Goal: Transaction & Acquisition: Purchase product/service

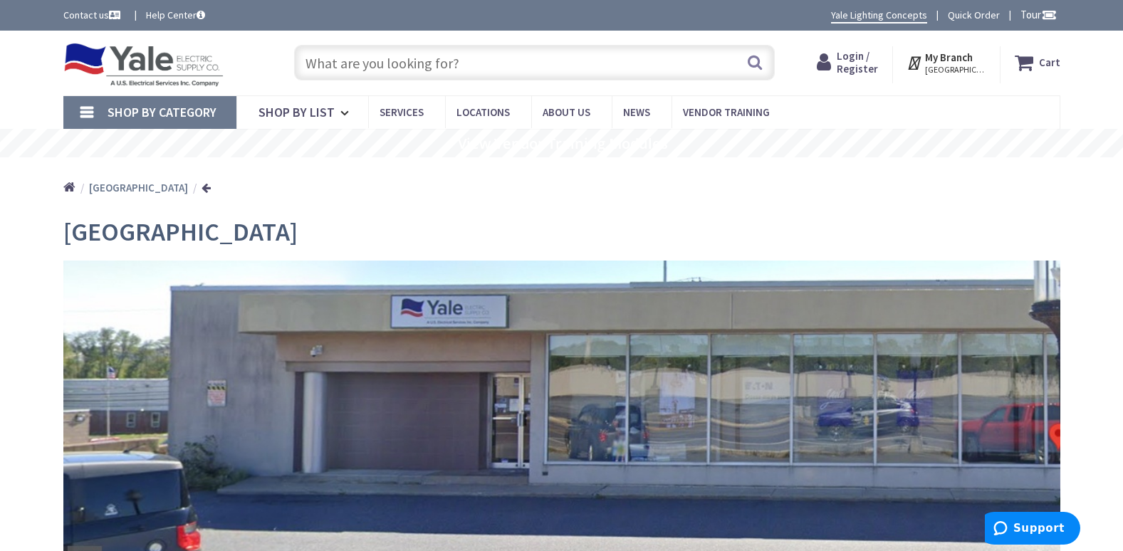
click at [478, 58] on input "text" at bounding box center [534, 63] width 481 height 36
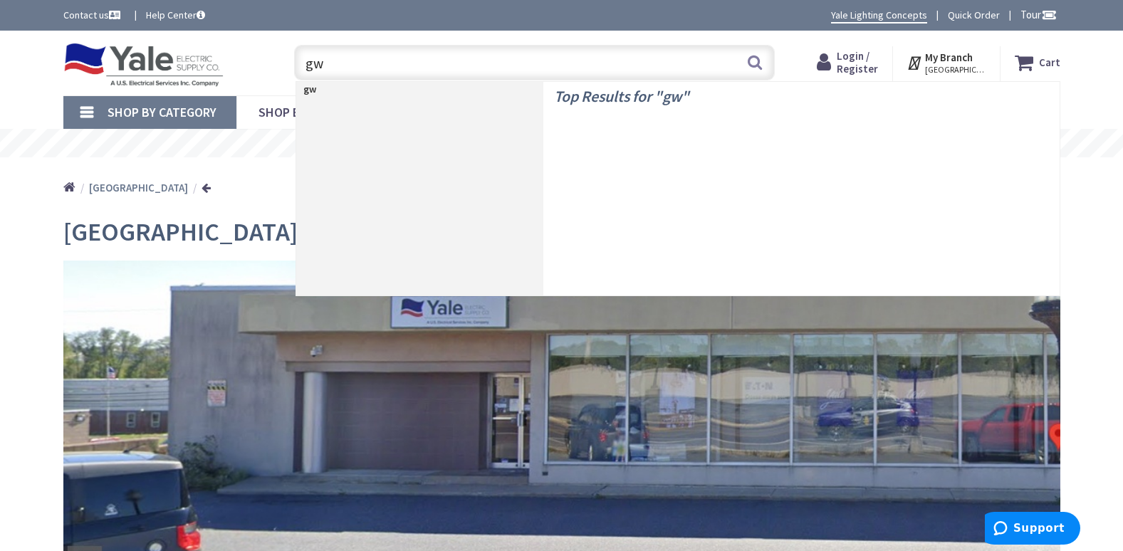
type input "gwc"
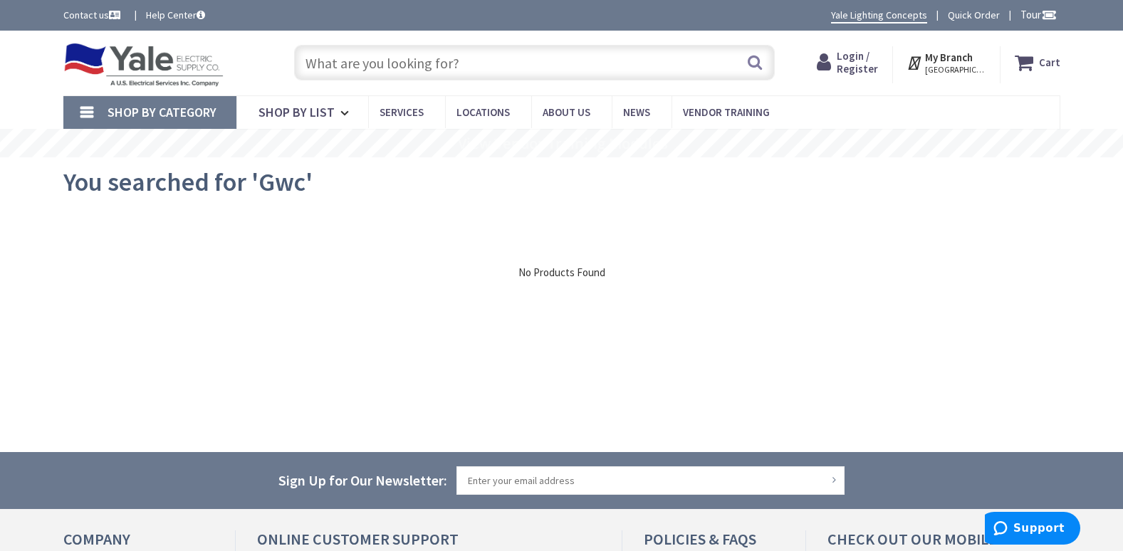
click at [431, 73] on input "text" at bounding box center [534, 63] width 481 height 36
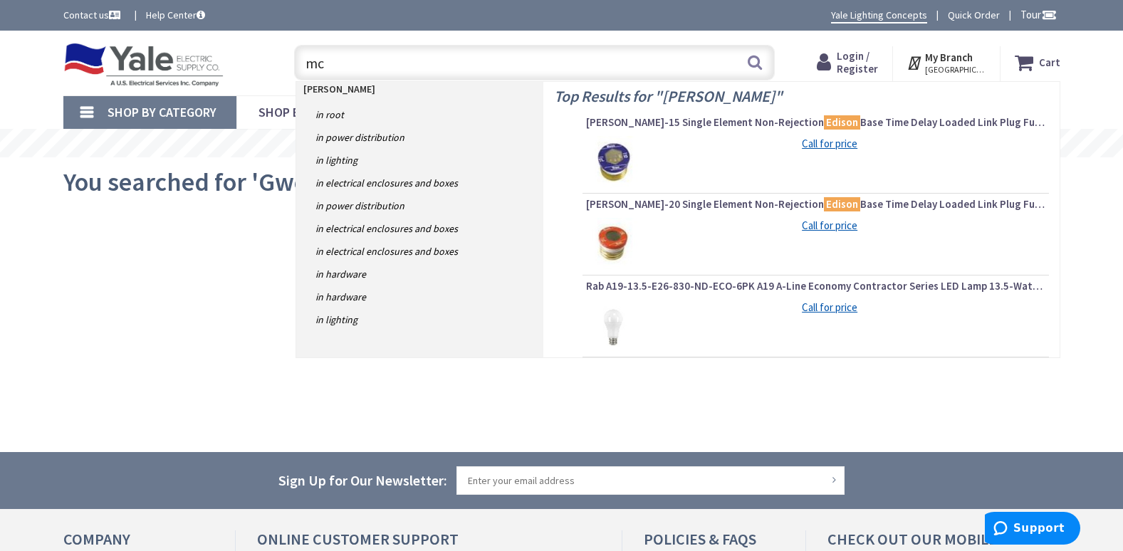
type input "m"
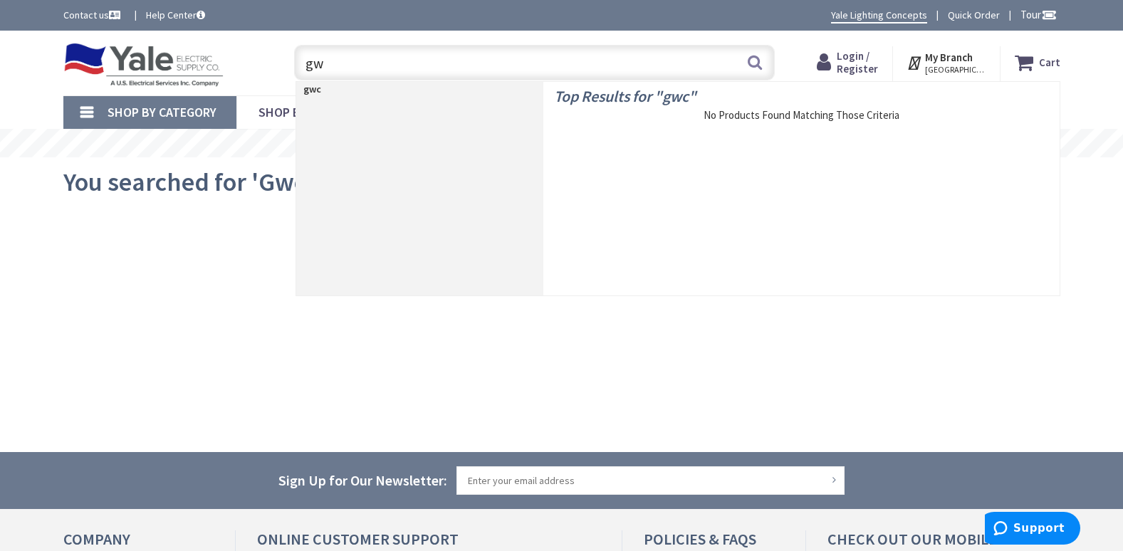
type input "g"
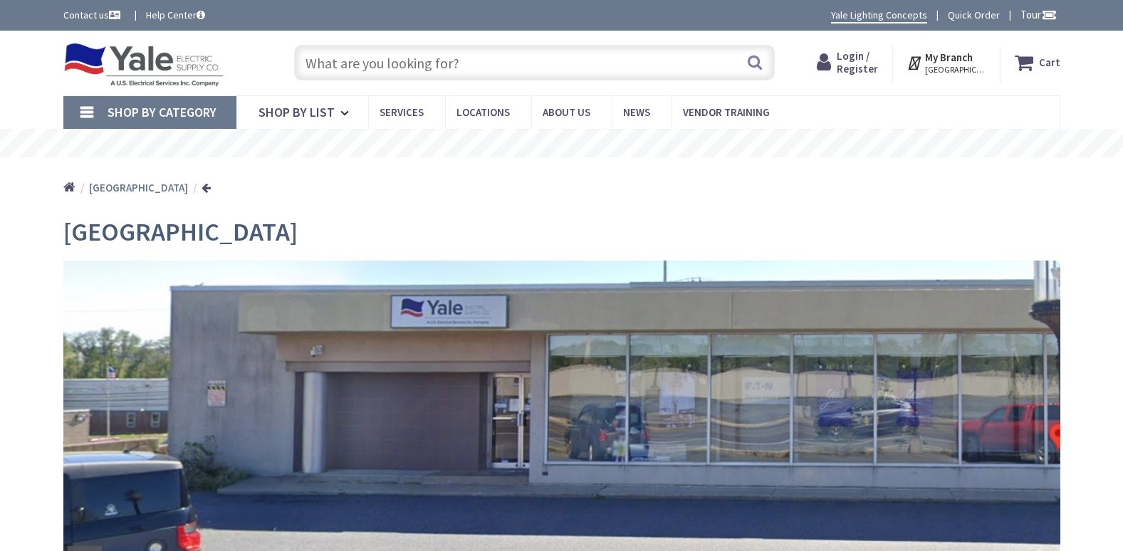
click at [414, 58] on input "text" at bounding box center [534, 63] width 481 height 36
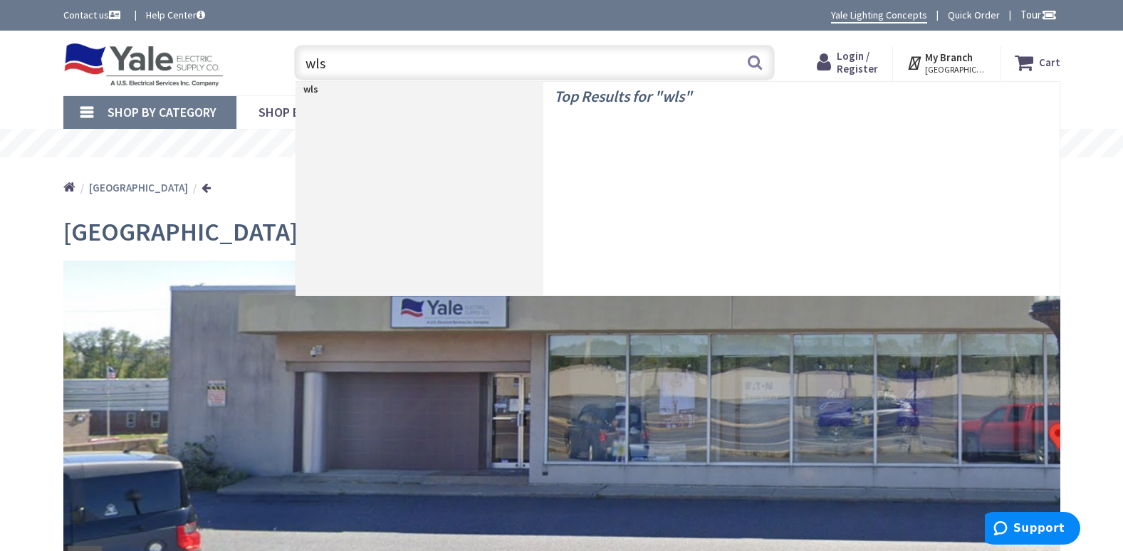
type input "wls4"
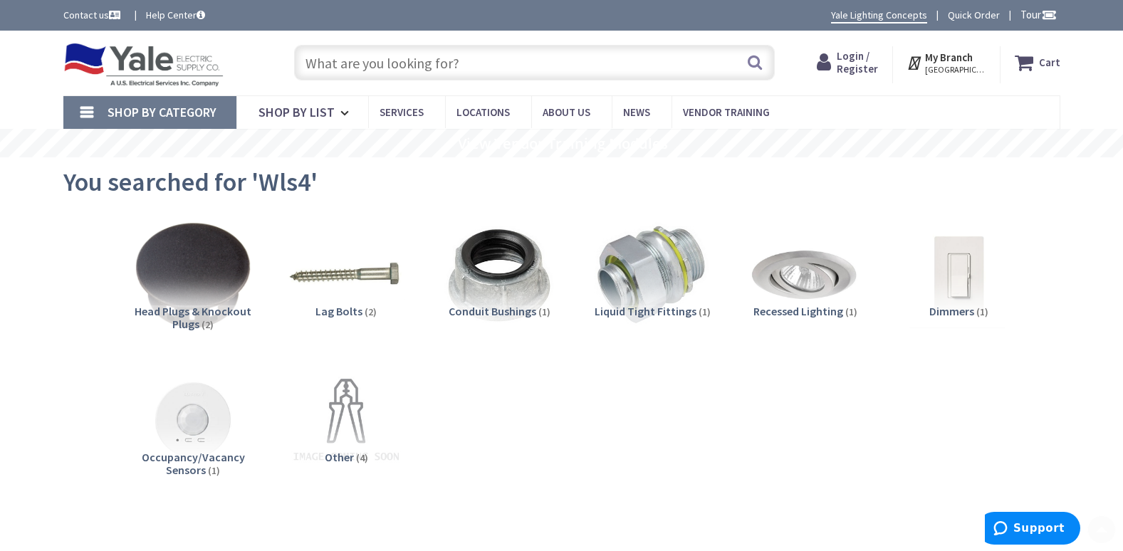
click at [454, 78] on input "text" at bounding box center [534, 63] width 481 height 36
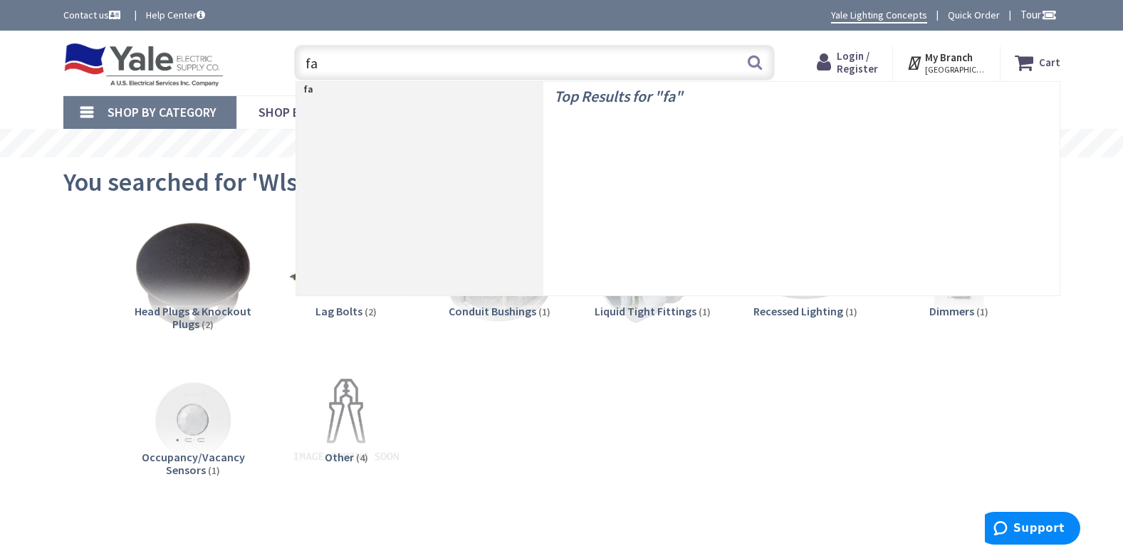
type input "f"
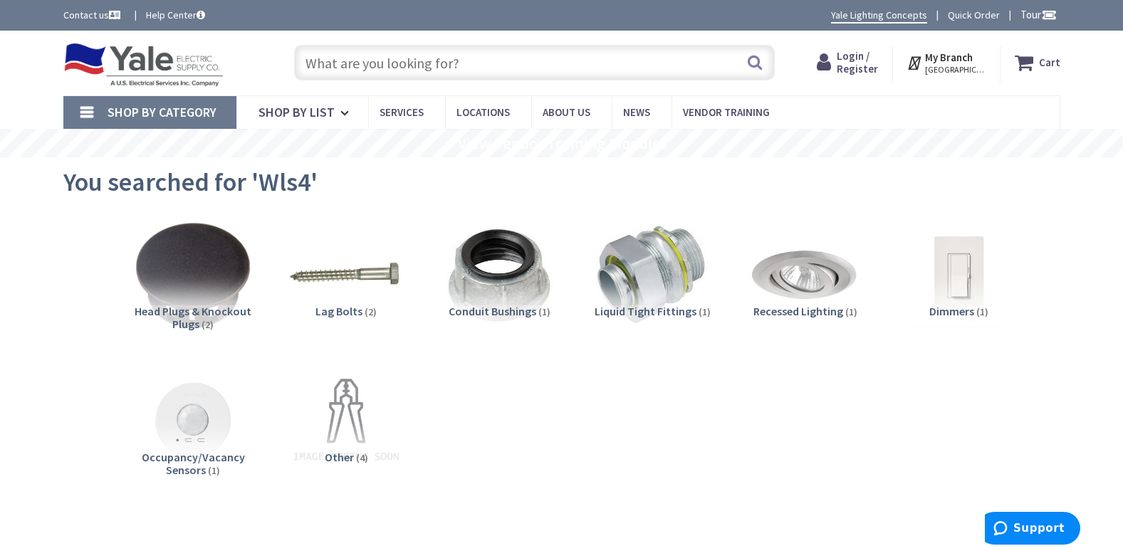
type input "a"
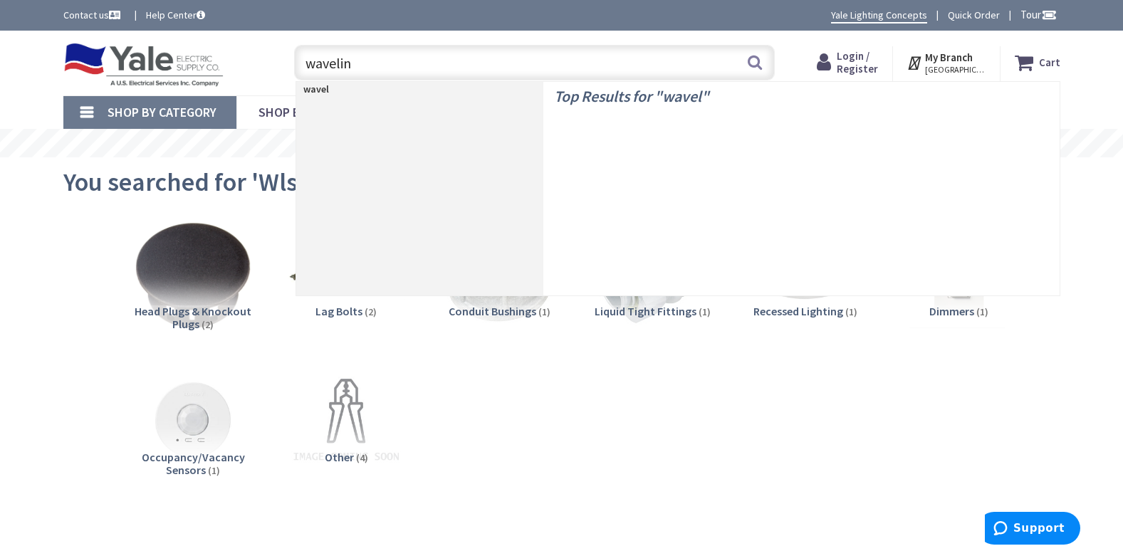
type input "wavelinx"
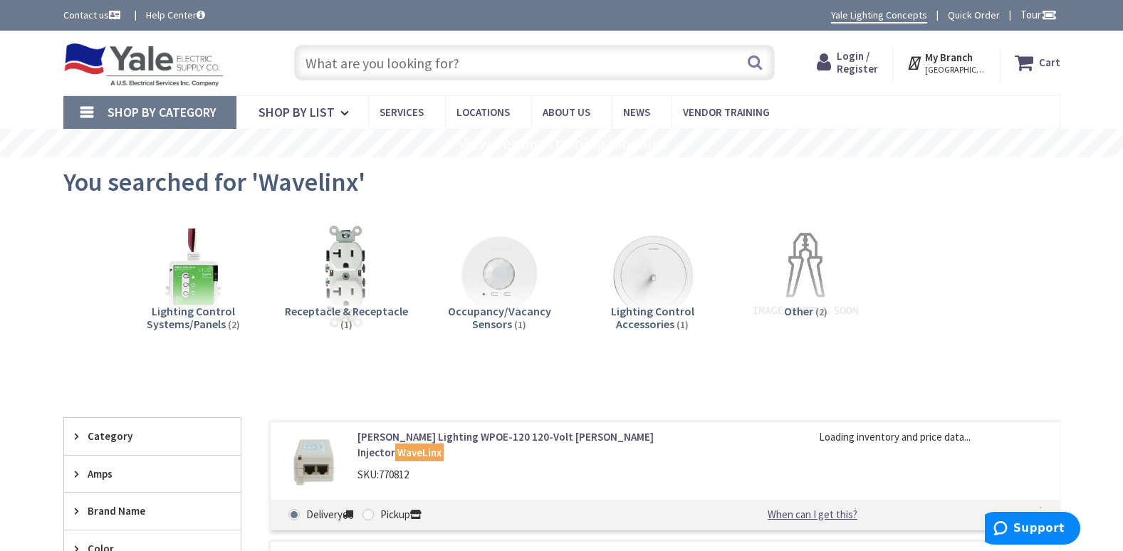
click at [480, 325] on span "Occupancy/Vacancy Sensors" at bounding box center [499, 317] width 103 height 27
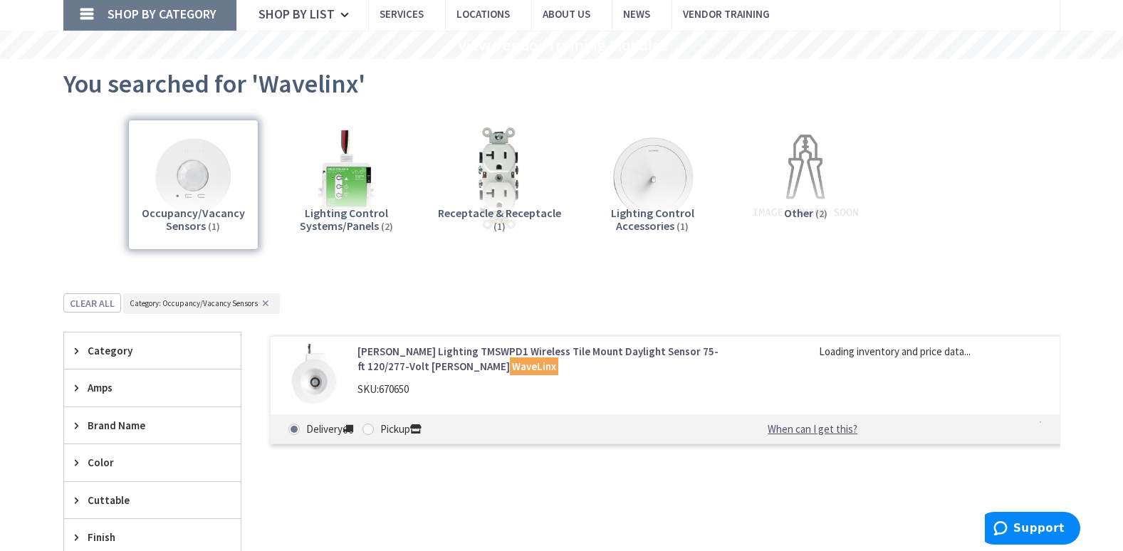
scroll to position [392, 0]
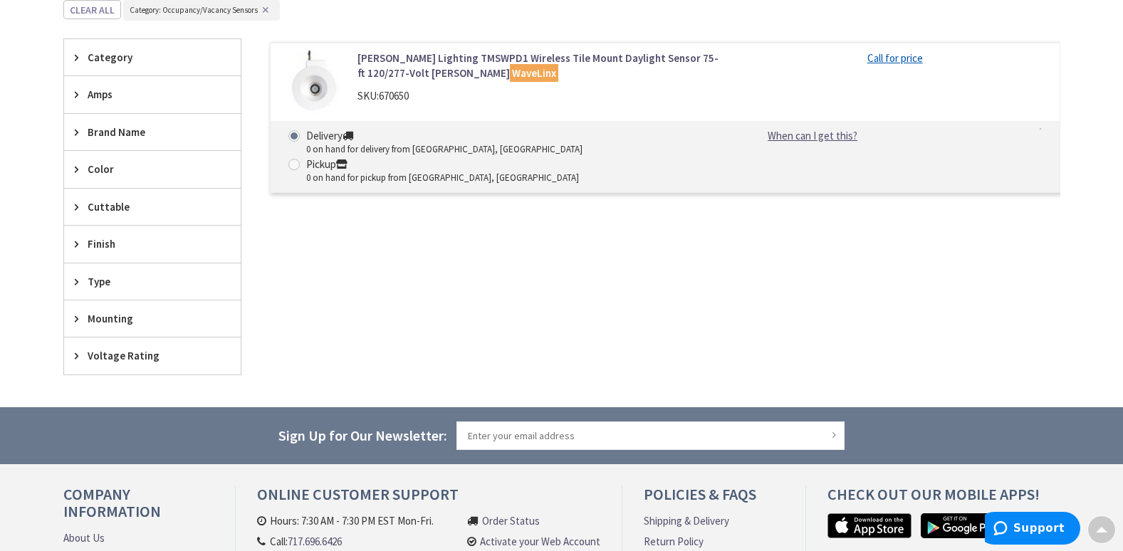
click at [628, 63] on link "Cooper Lighting TMSWPD1 Wireless Tile Mount Daylight Sensor 75-ft 120/277-Volt …" at bounding box center [538, 66] width 362 height 31
